Goal: Find specific page/section: Find specific page/section

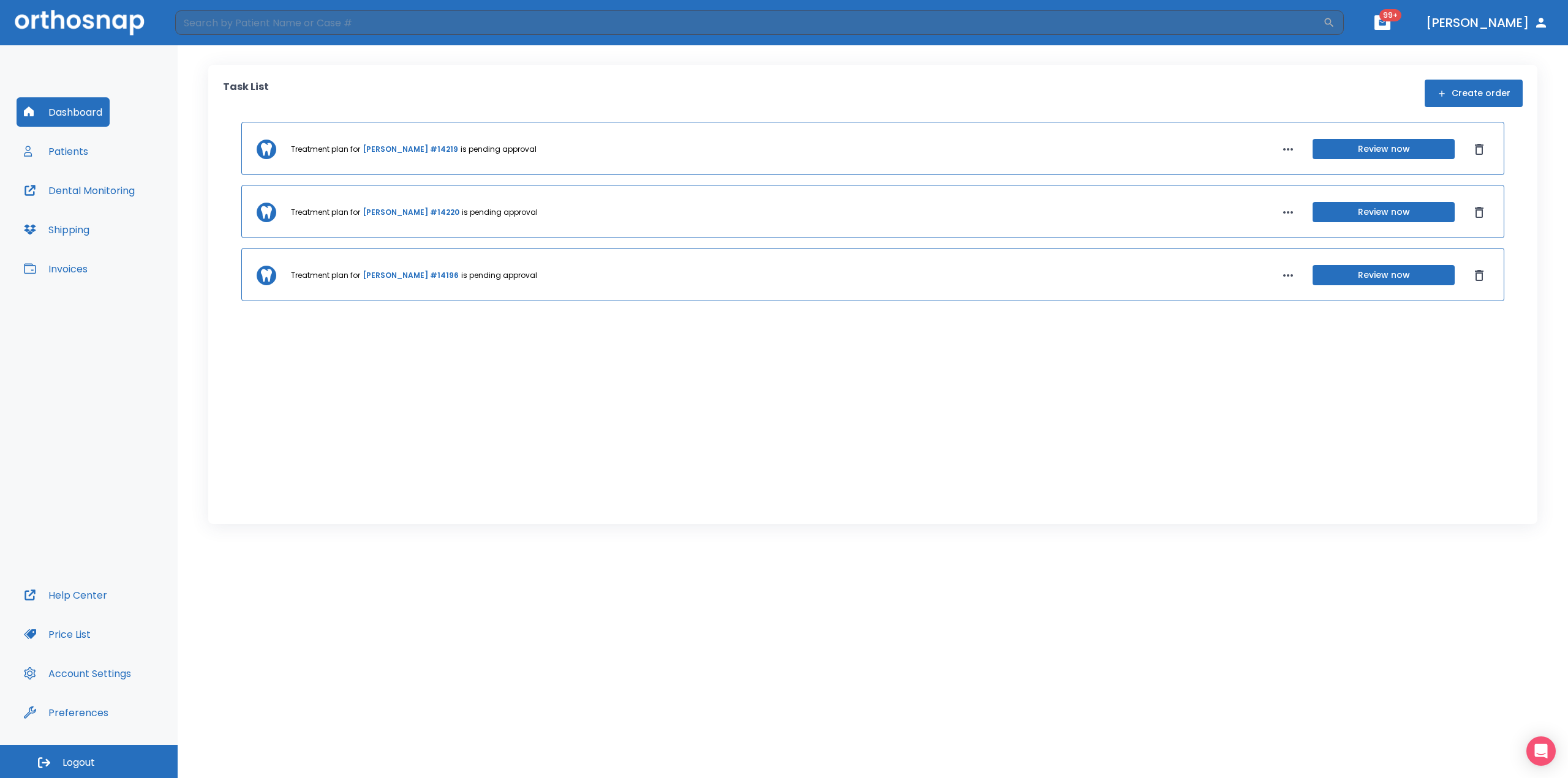
click at [62, 144] on button "Patients" at bounding box center [56, 151] width 79 height 29
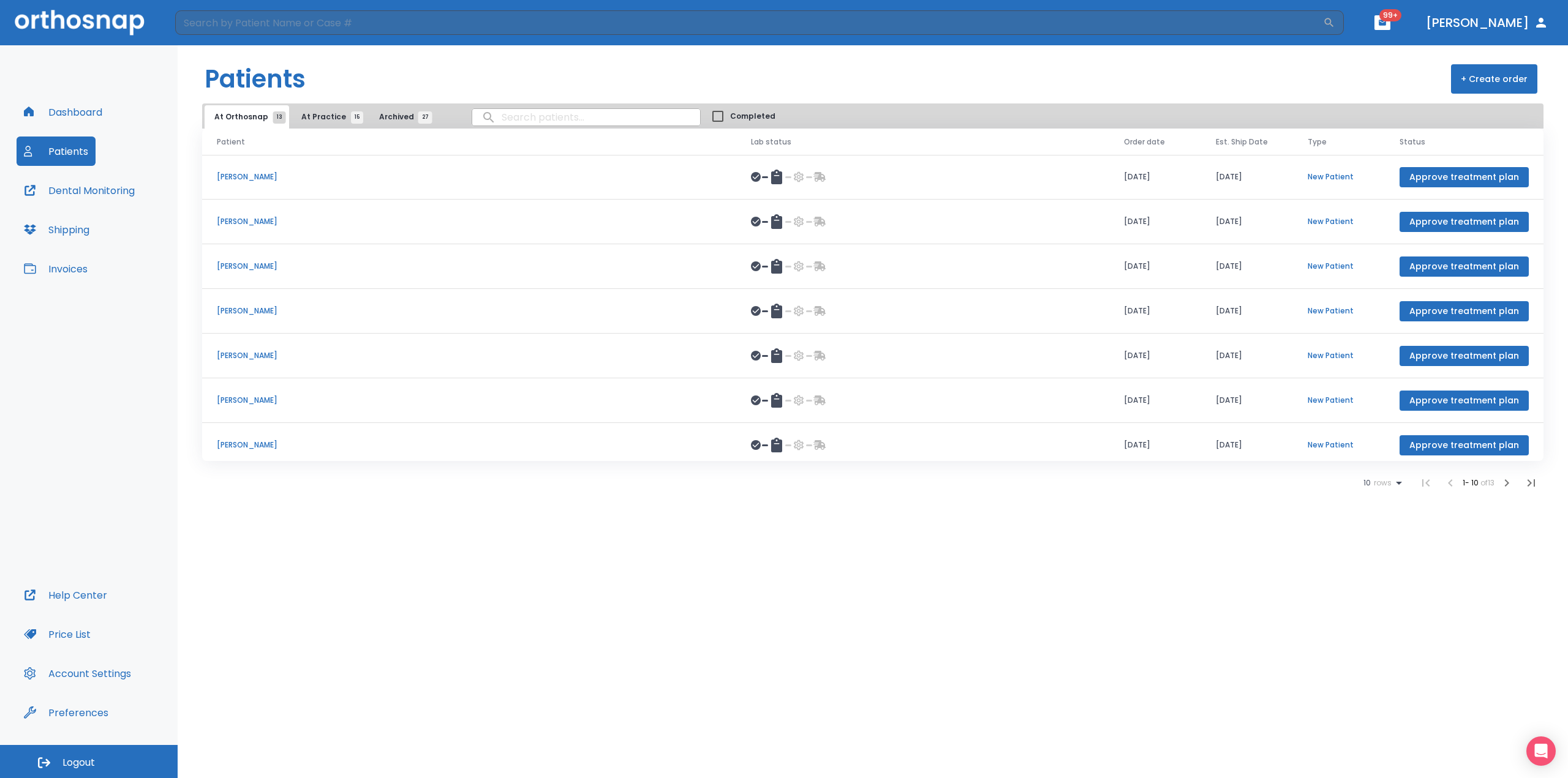
click at [564, 118] on input "search" at bounding box center [586, 117] width 228 height 24
type input "[PERSON_NAME]"
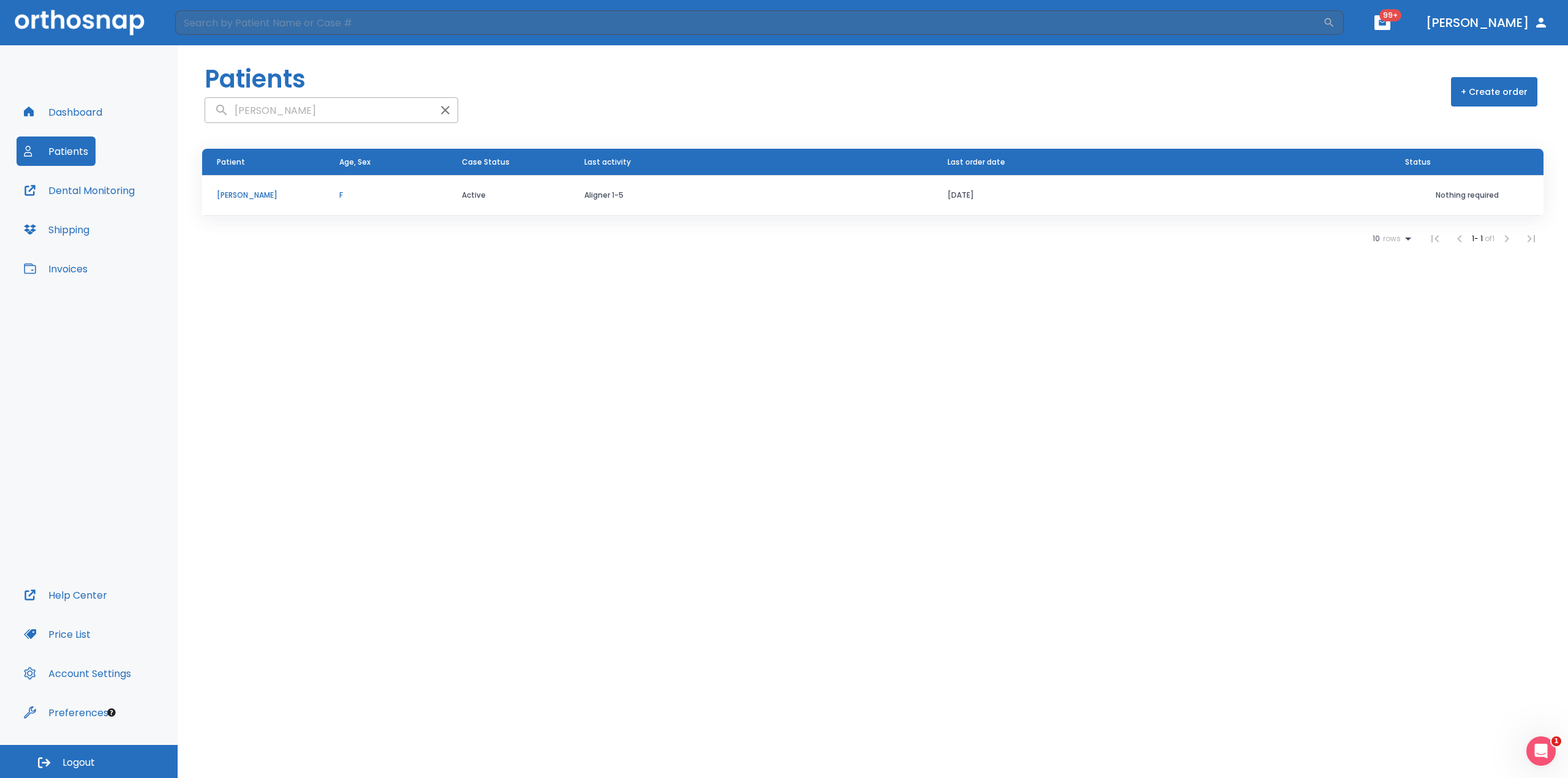
click at [249, 194] on p "[PERSON_NAME]" at bounding box center [263, 195] width 93 height 11
